Goal: Task Accomplishment & Management: Use online tool/utility

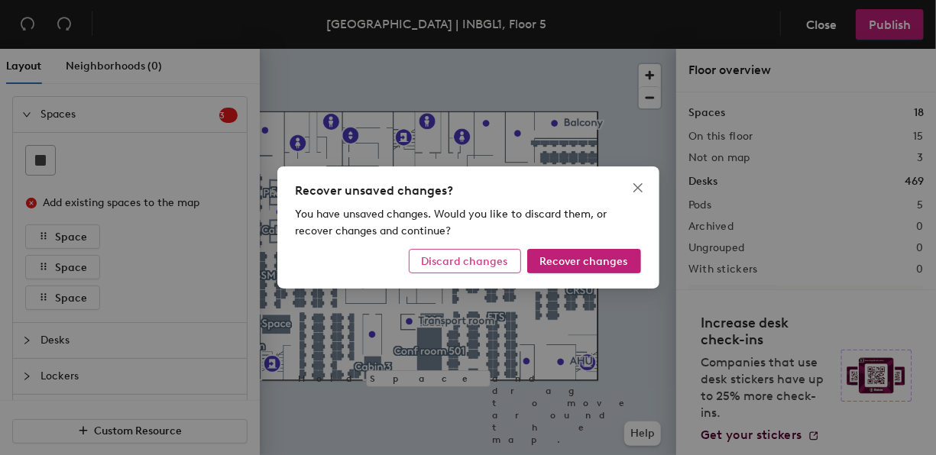
click at [485, 259] on span "Discard changes" at bounding box center [465, 261] width 86 height 13
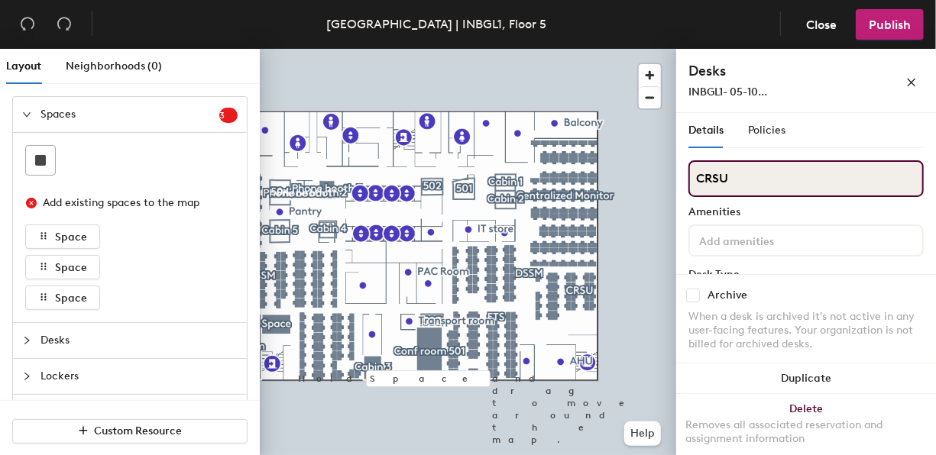
click at [769, 182] on input "CRSU" at bounding box center [805, 178] width 235 height 37
click at [658, 172] on div "Layout Neighborhoods (0) Spaces 3 Add existing spaces to the map Space Space Sp…" at bounding box center [468, 255] width 936 height 412
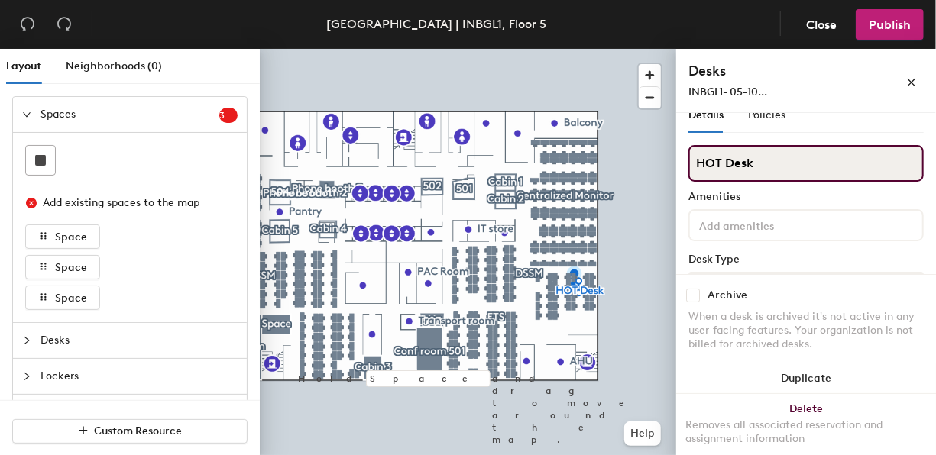
scroll to position [13, 0]
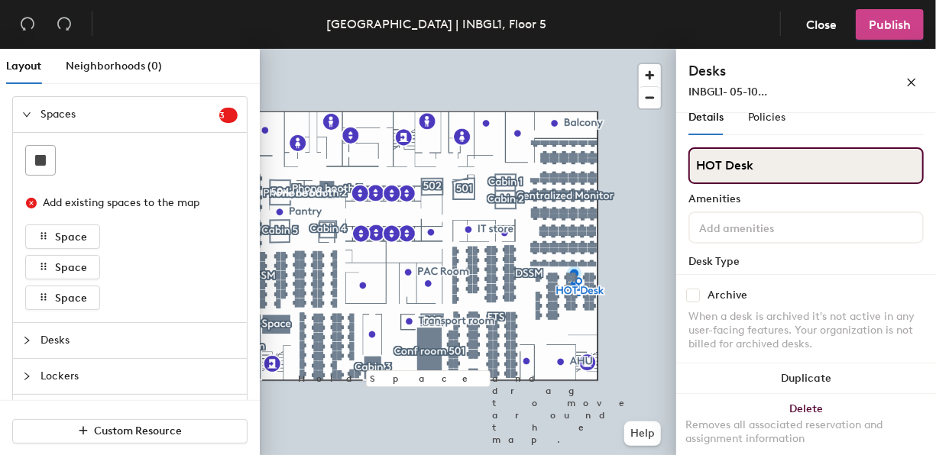
type input "HOT Desk"
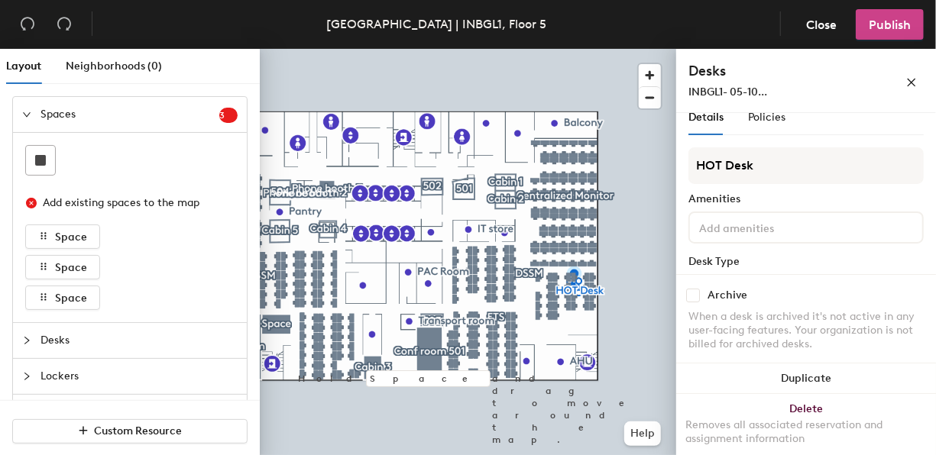
click at [893, 16] on button "Publish" at bounding box center [890, 24] width 68 height 31
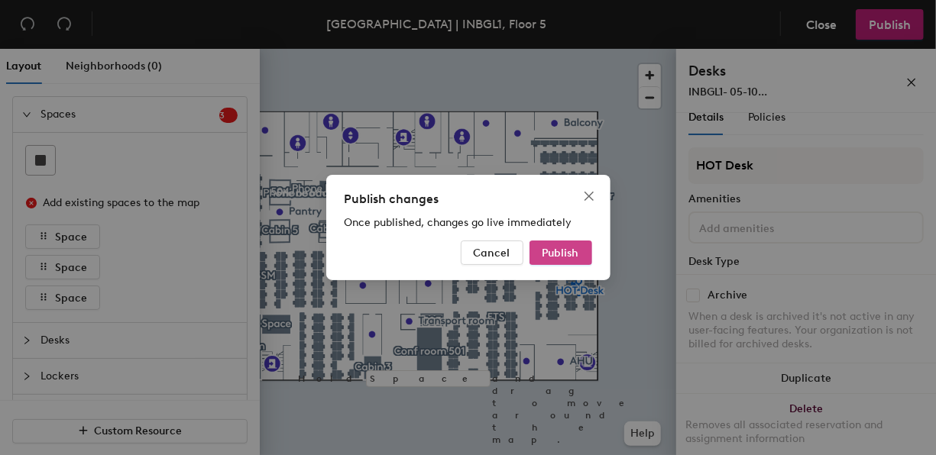
click at [559, 257] on span "Publish" at bounding box center [560, 253] width 37 height 13
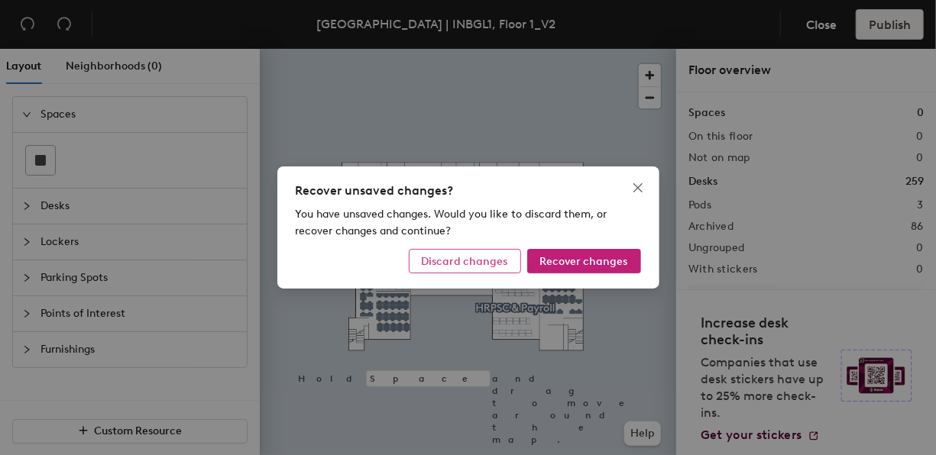
click at [479, 264] on span "Discard changes" at bounding box center [465, 261] width 86 height 13
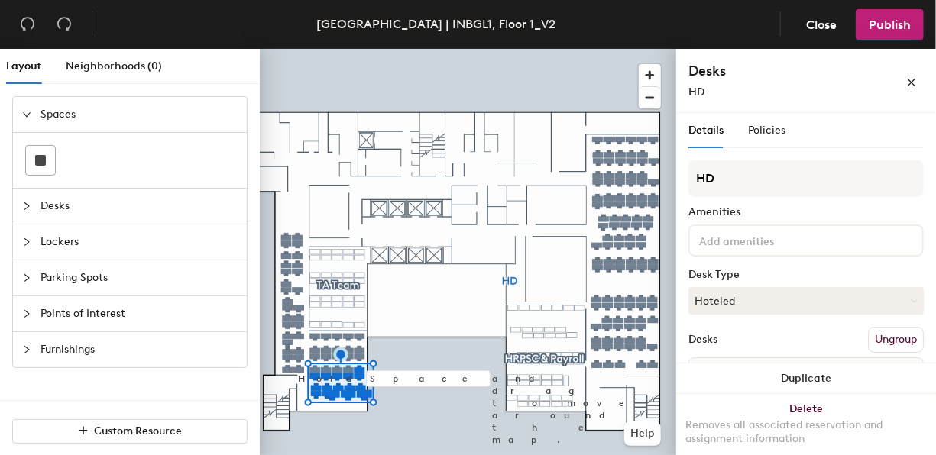
click at [882, 341] on button "Ungroup" at bounding box center [896, 340] width 56 height 26
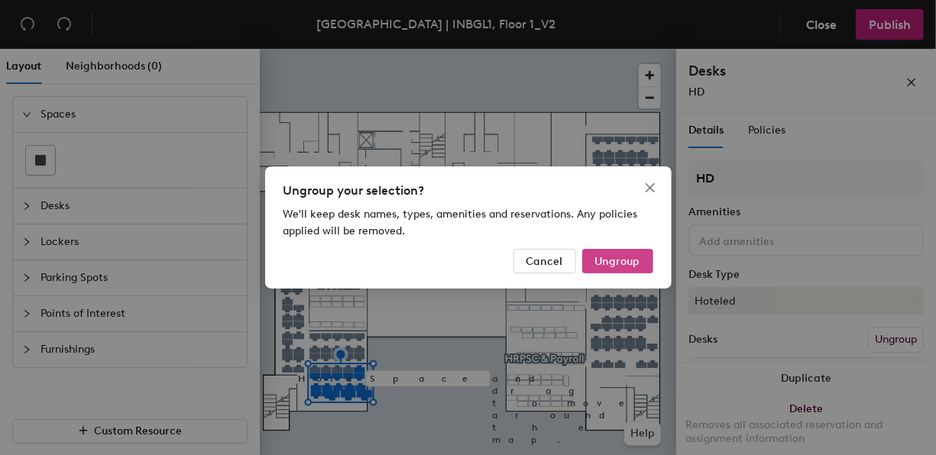
click at [615, 261] on span "Ungroup" at bounding box center [617, 261] width 45 height 13
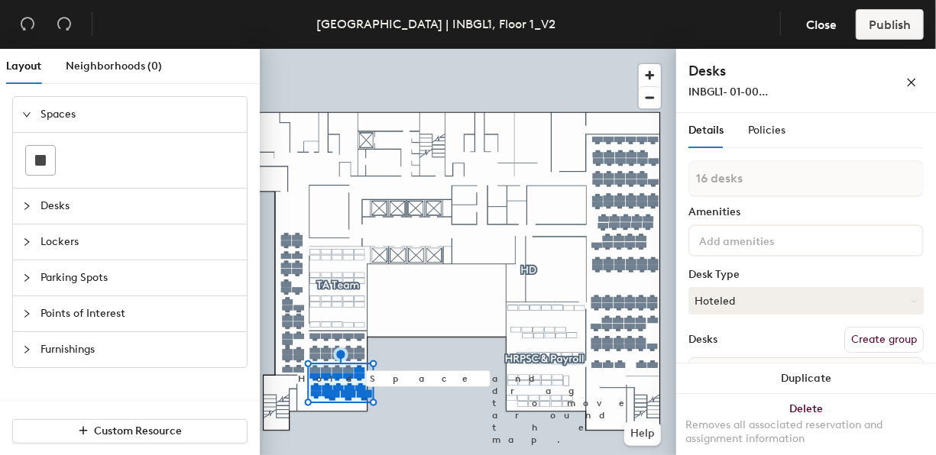
click at [865, 338] on button "Create group" at bounding box center [883, 340] width 79 height 26
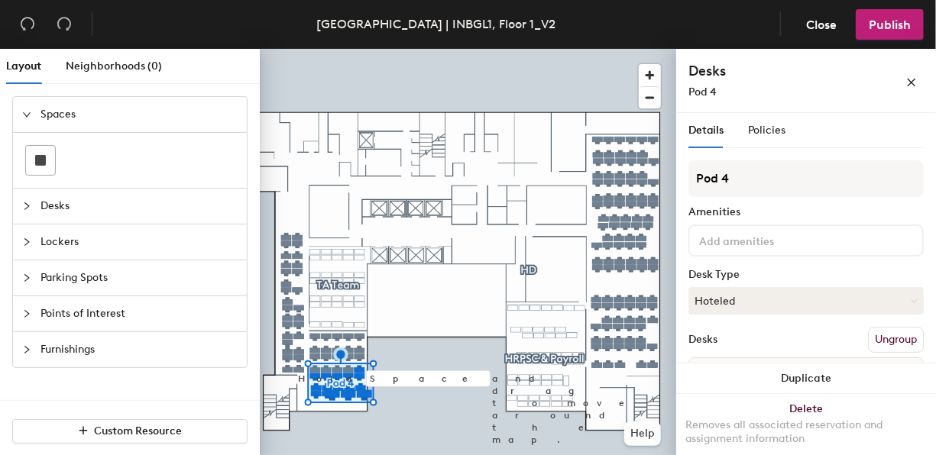
drag, startPoint x: 736, startPoint y: 180, endPoint x: 677, endPoint y: 176, distance: 58.9
click at [677, 176] on div "Details Policies Pod 4 Amenities Desk Type Hoteled Desks Ungroup Name INBGL1- 0…" at bounding box center [806, 287] width 260 height 348
type input "CRSU"
click at [892, 22] on span "Publish" at bounding box center [889, 25] width 42 height 15
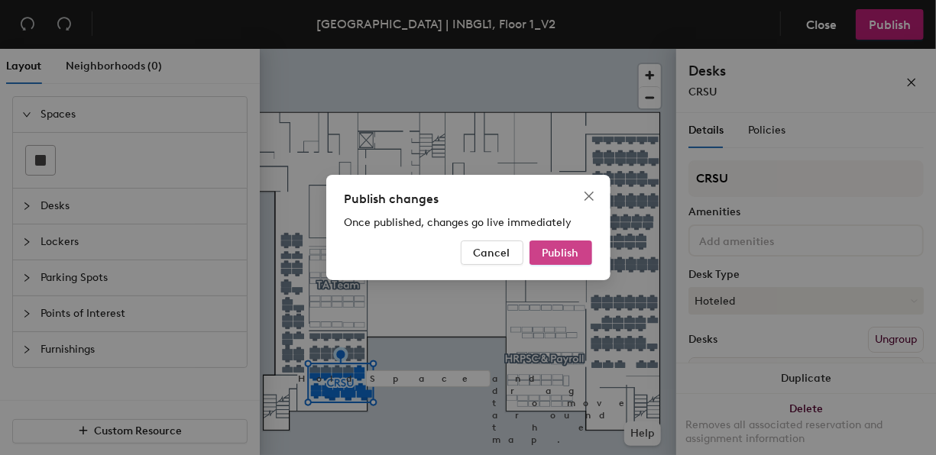
click at [569, 244] on button "Publish" at bounding box center [560, 253] width 63 height 24
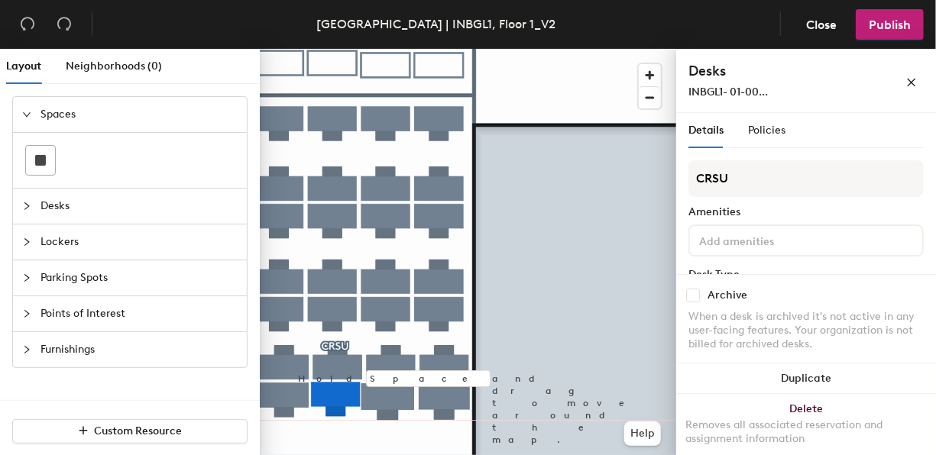
click at [373, 49] on div at bounding box center [468, 49] width 416 height 0
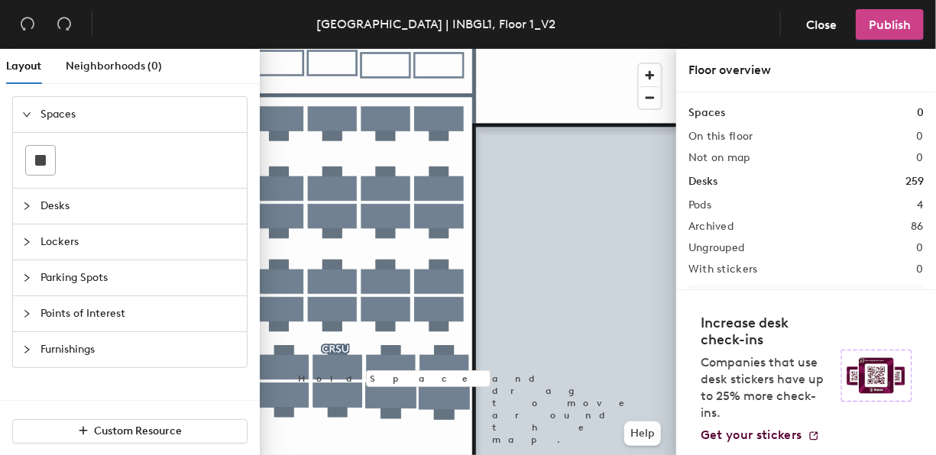
click at [893, 26] on span "Publish" at bounding box center [889, 25] width 42 height 15
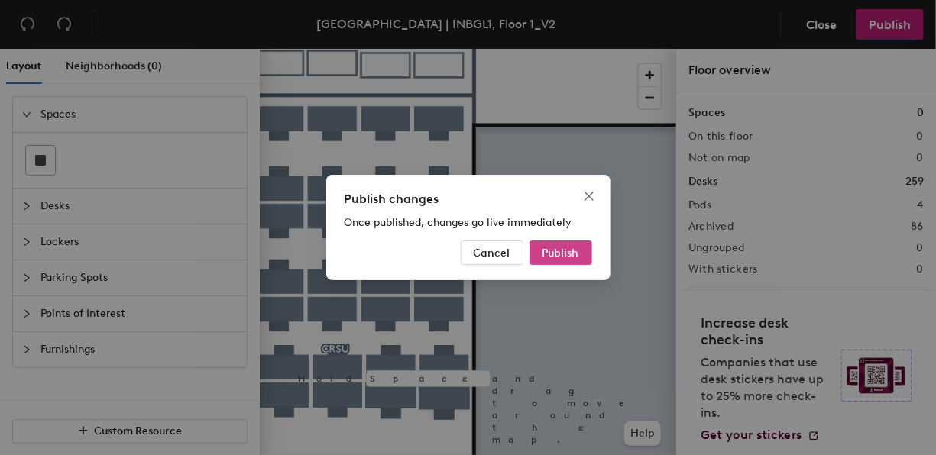
click at [559, 257] on span "Publish" at bounding box center [560, 253] width 37 height 13
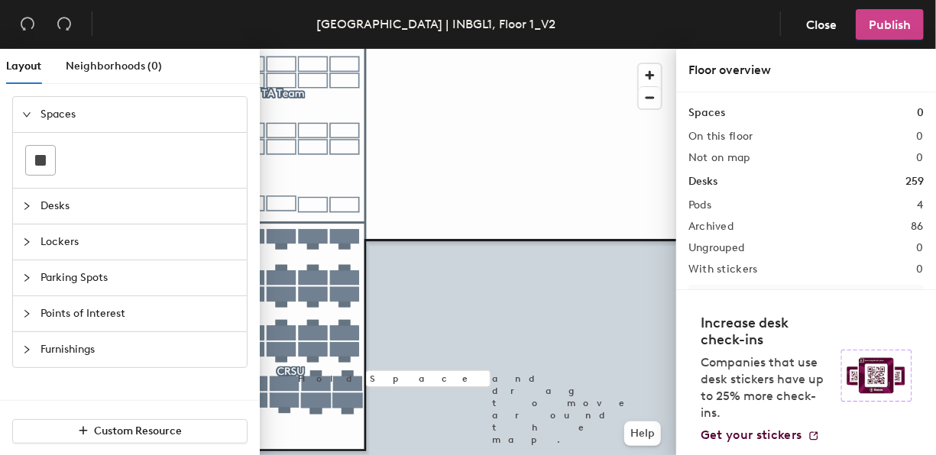
click at [888, 21] on span "Publish" at bounding box center [889, 25] width 42 height 15
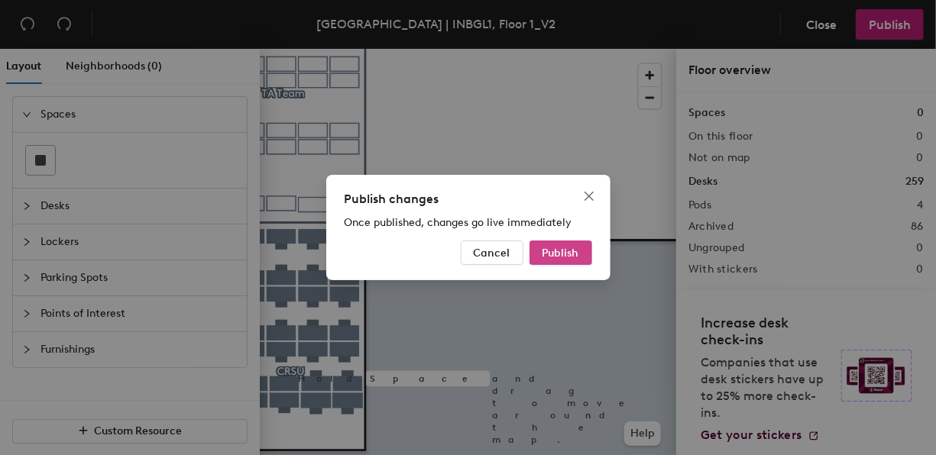
click at [563, 264] on button "Publish" at bounding box center [560, 253] width 63 height 24
